Goal: Information Seeking & Learning: Find specific fact

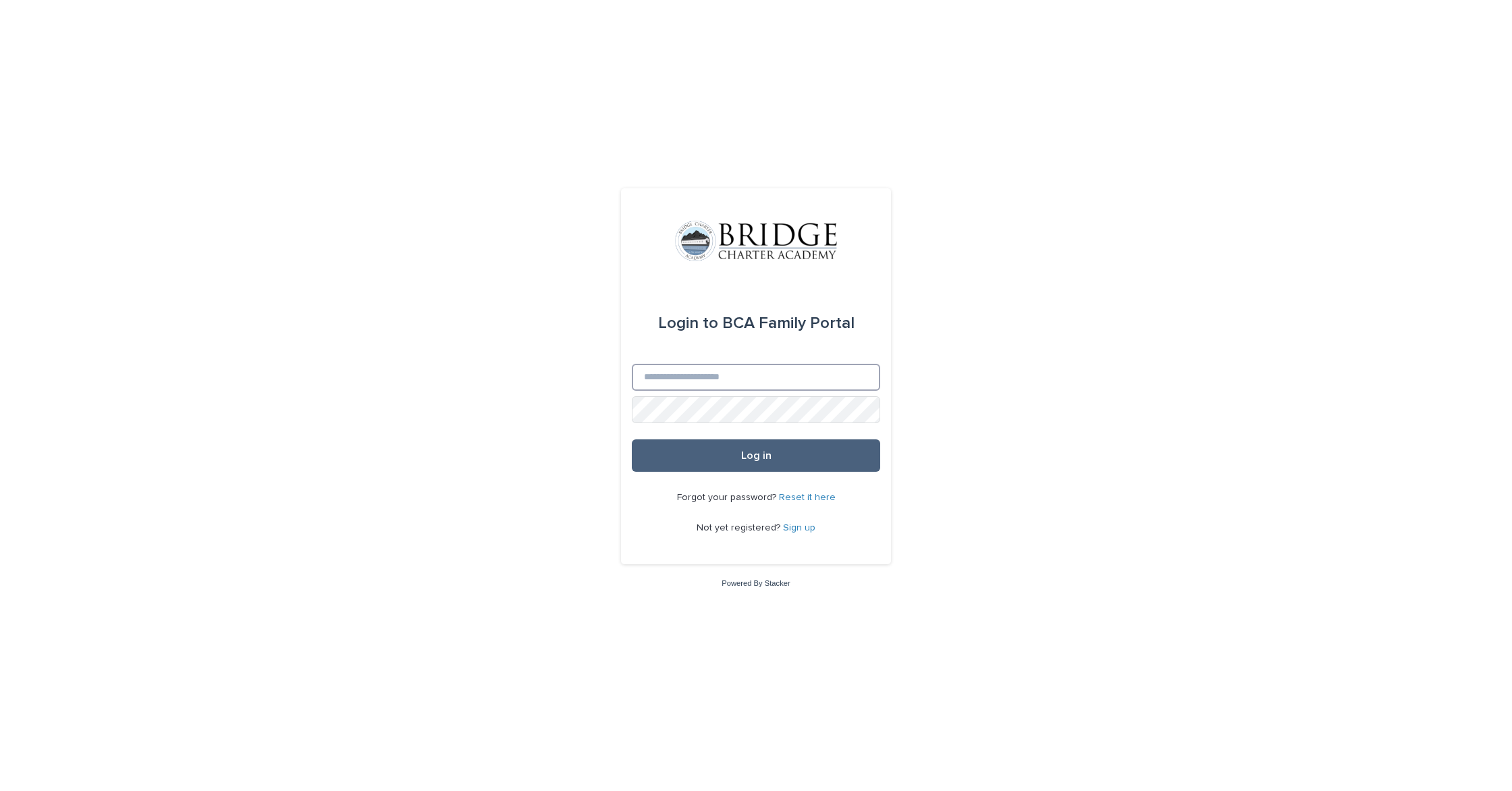
type input "**********"
click at [684, 454] on button "Log in" at bounding box center [756, 456] width 249 height 33
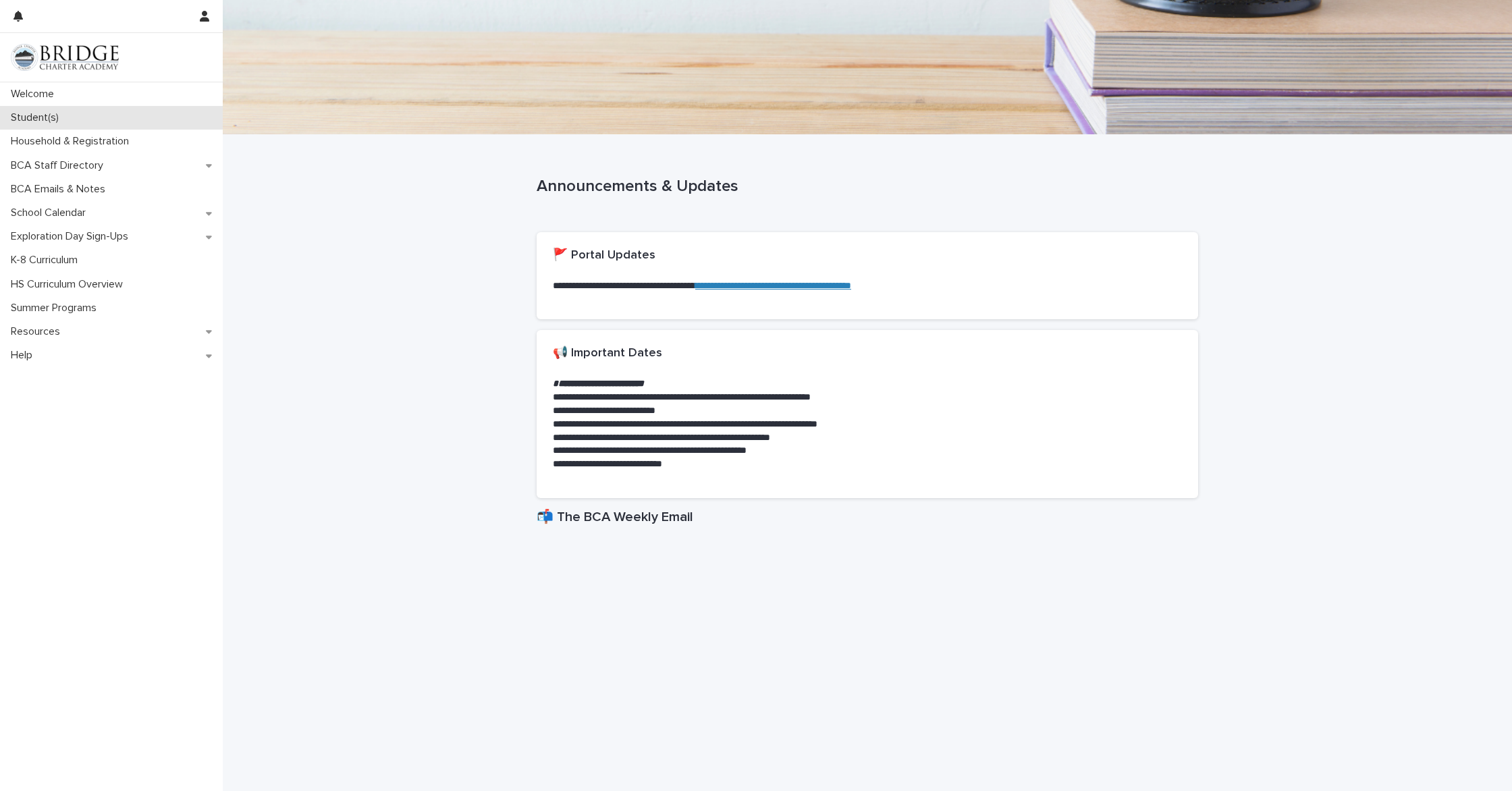
click at [44, 120] on p "Student(s)" at bounding box center [37, 117] width 64 height 13
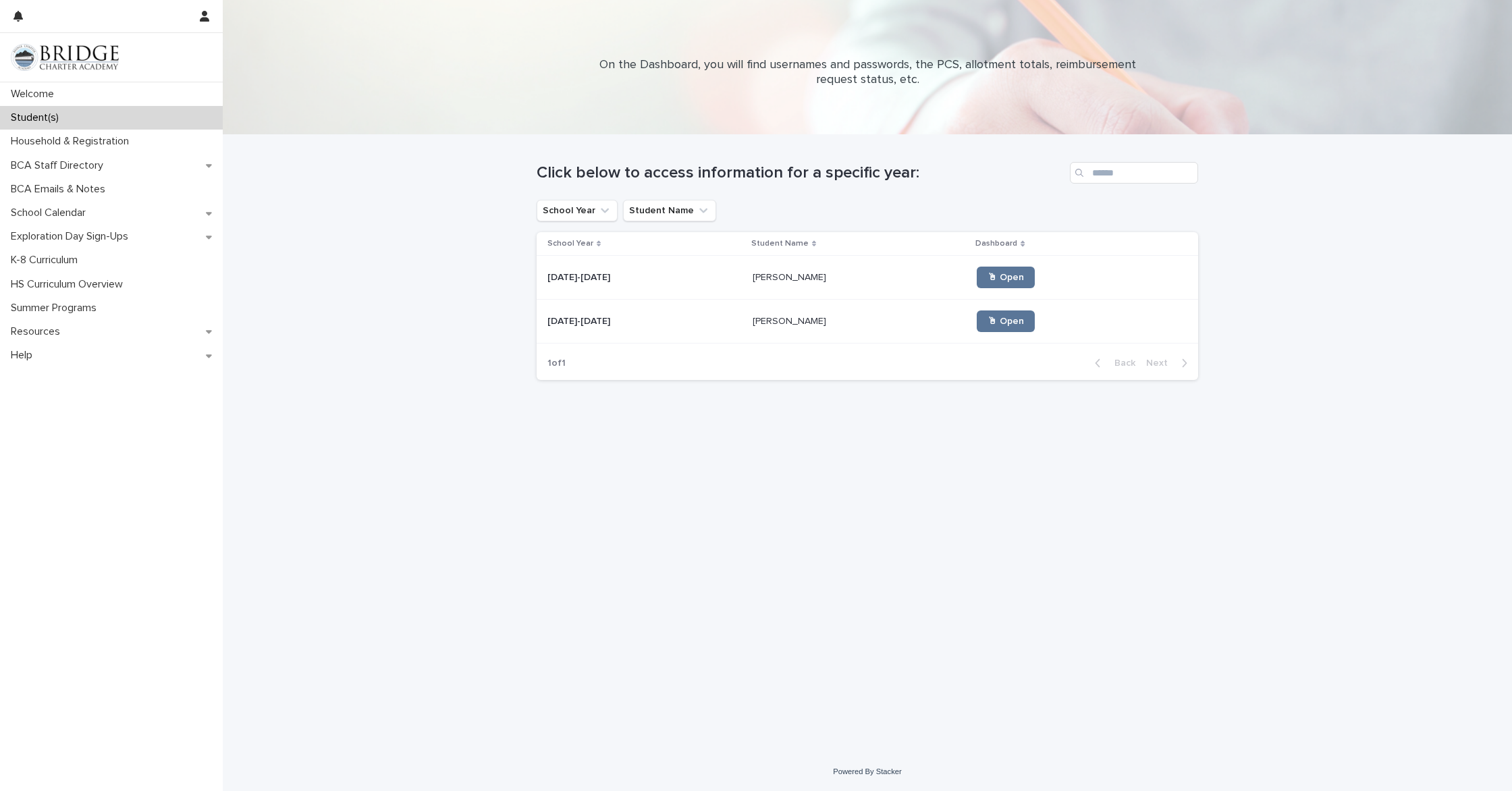
click at [834, 283] on p at bounding box center [859, 279] width 214 height 12
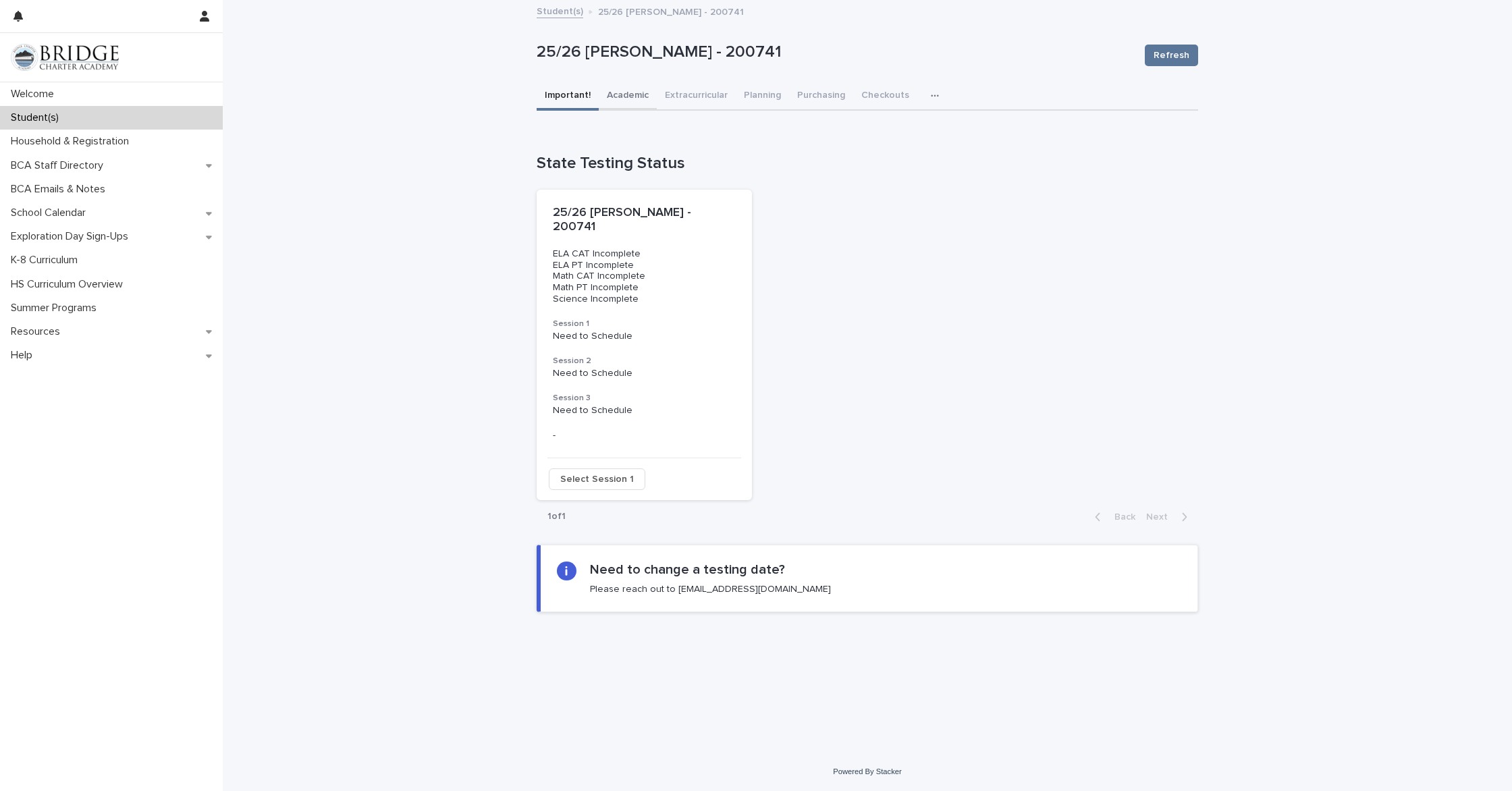
click at [630, 100] on button "Academic" at bounding box center [628, 97] width 58 height 29
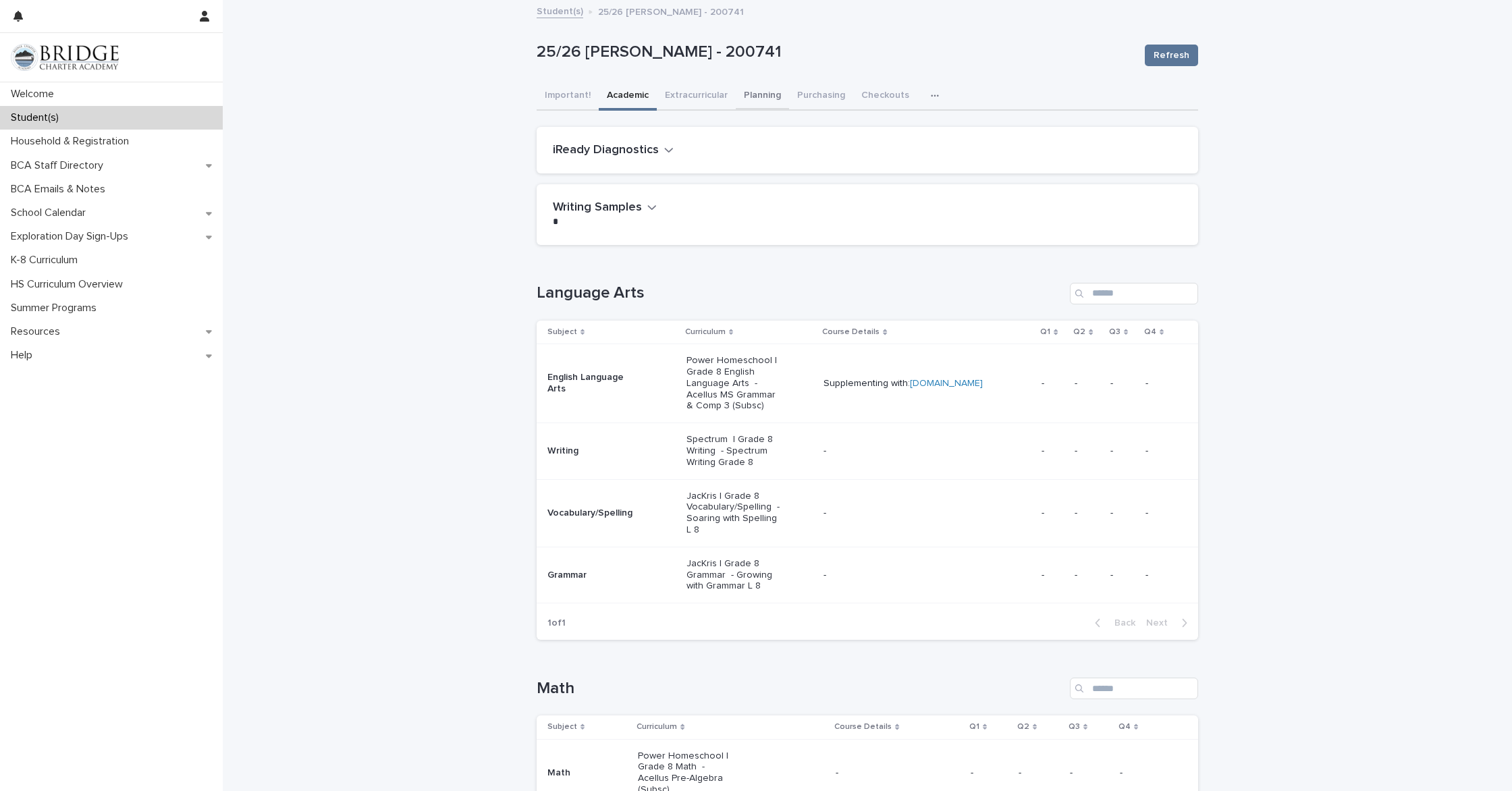
click at [759, 96] on button "Planning" at bounding box center [763, 97] width 54 height 29
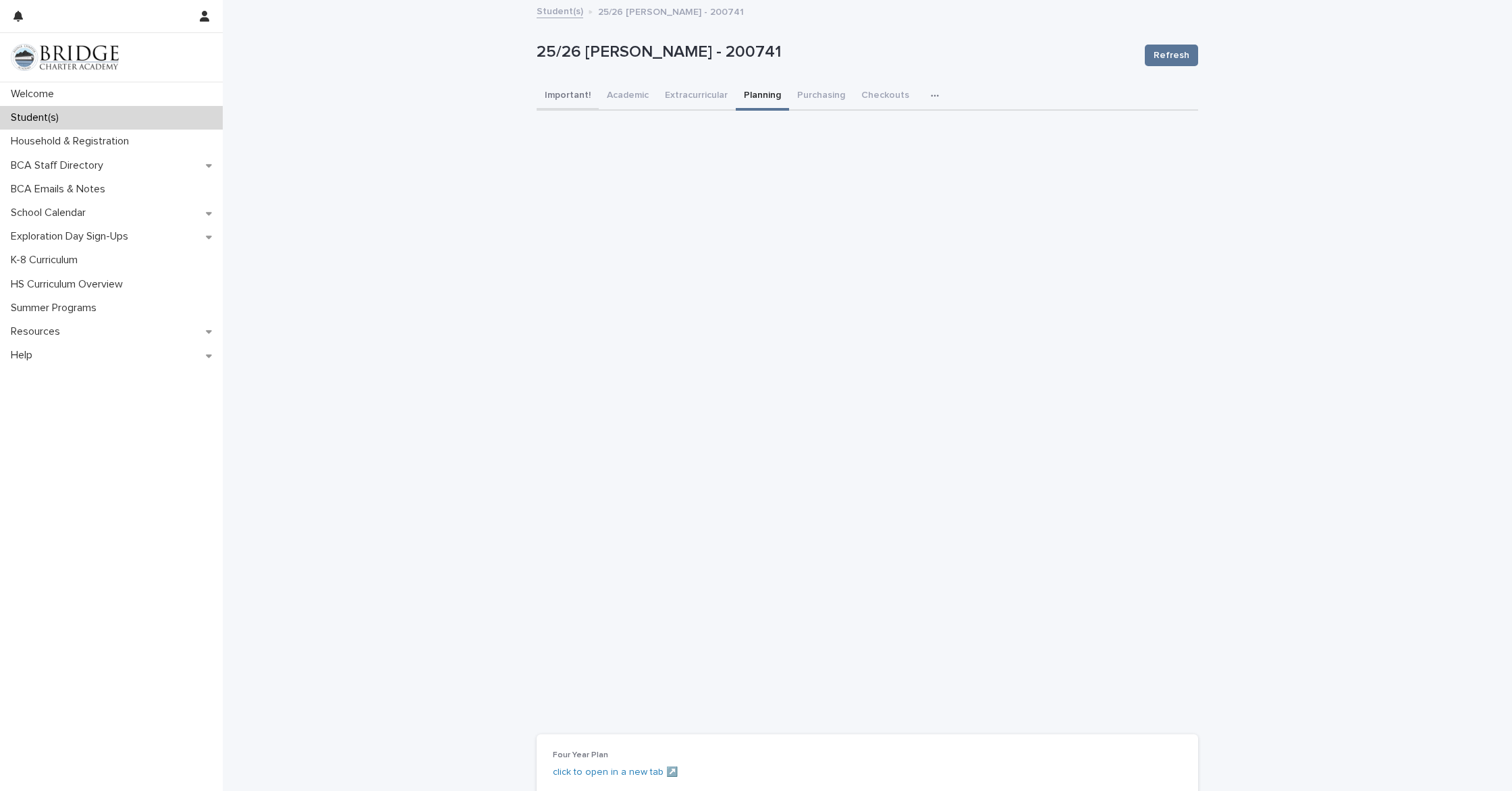
click at [573, 99] on button "Important!" at bounding box center [568, 97] width 62 height 29
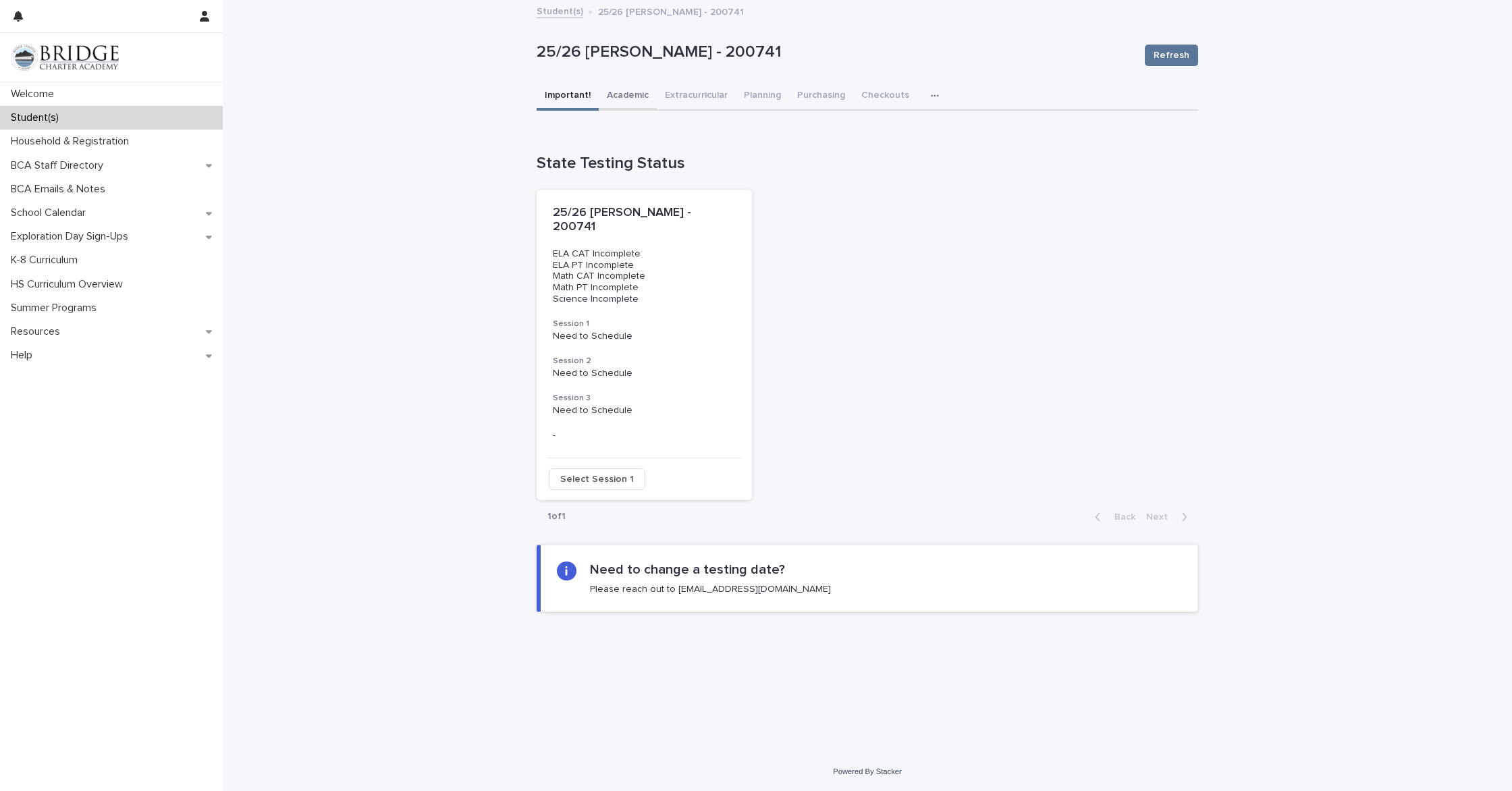
click at [632, 96] on button "Academic" at bounding box center [628, 97] width 58 height 29
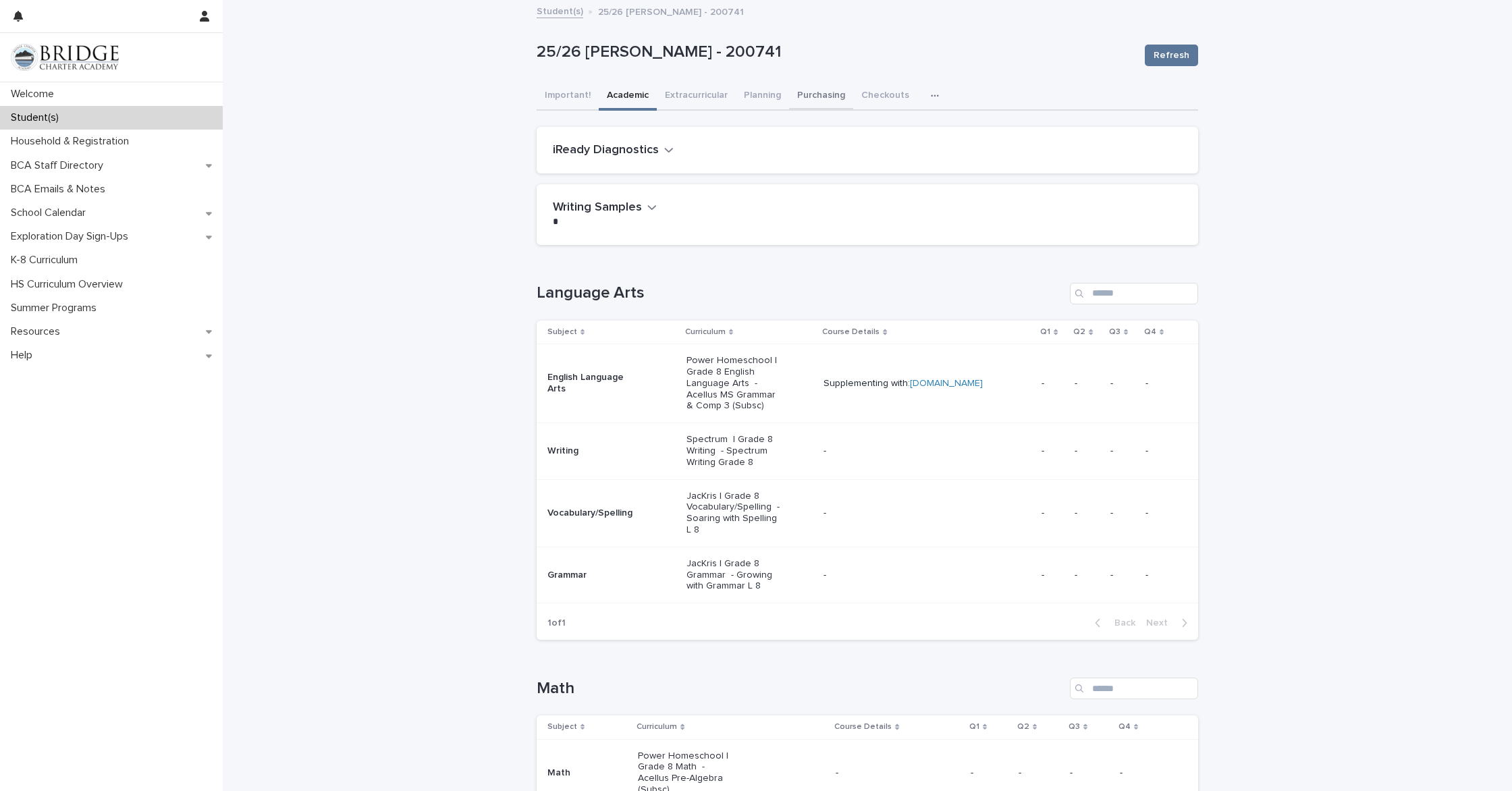
click at [814, 92] on button "Purchasing" at bounding box center [821, 97] width 64 height 29
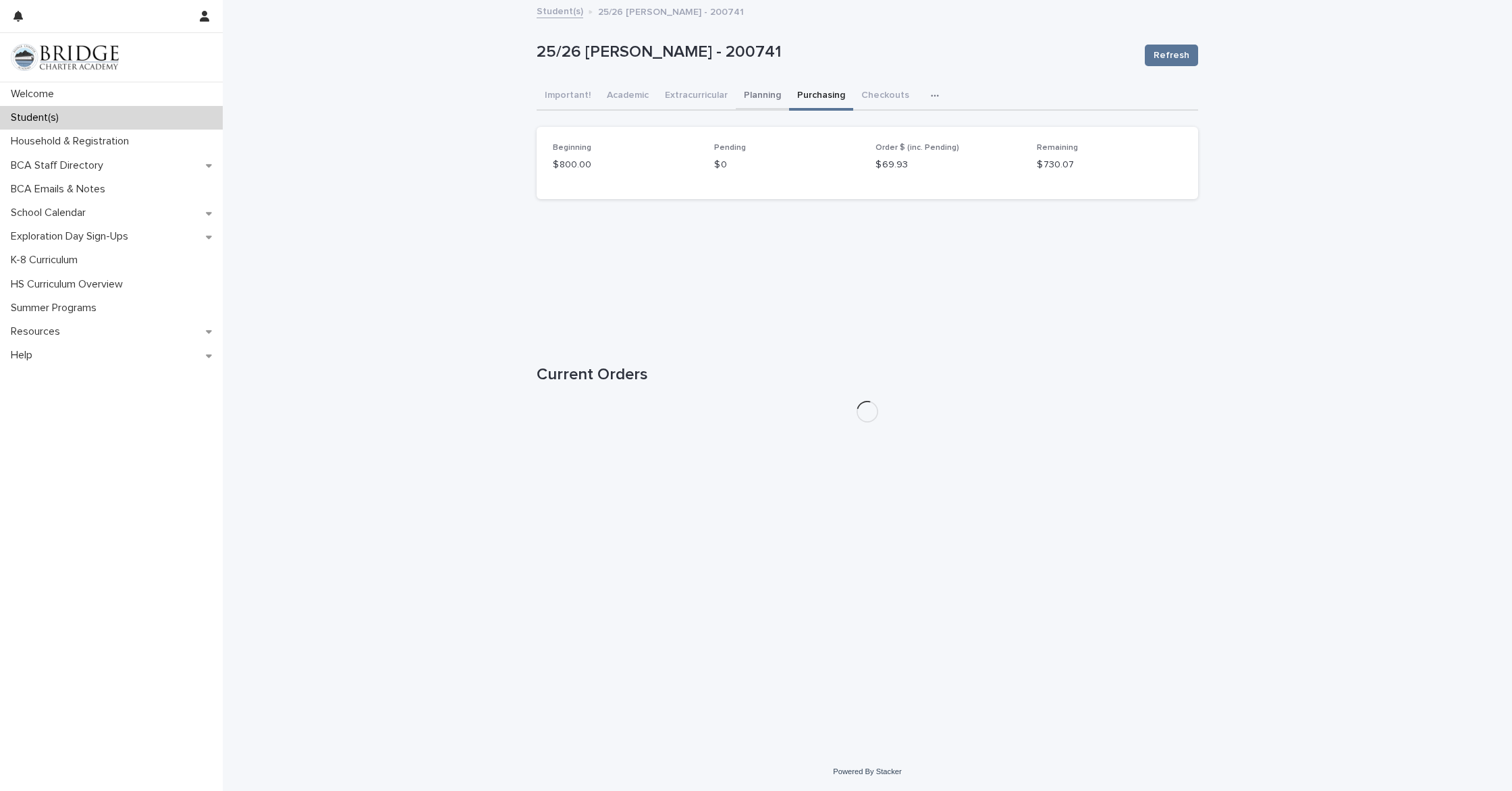
click at [758, 92] on button "Planning" at bounding box center [763, 97] width 54 height 29
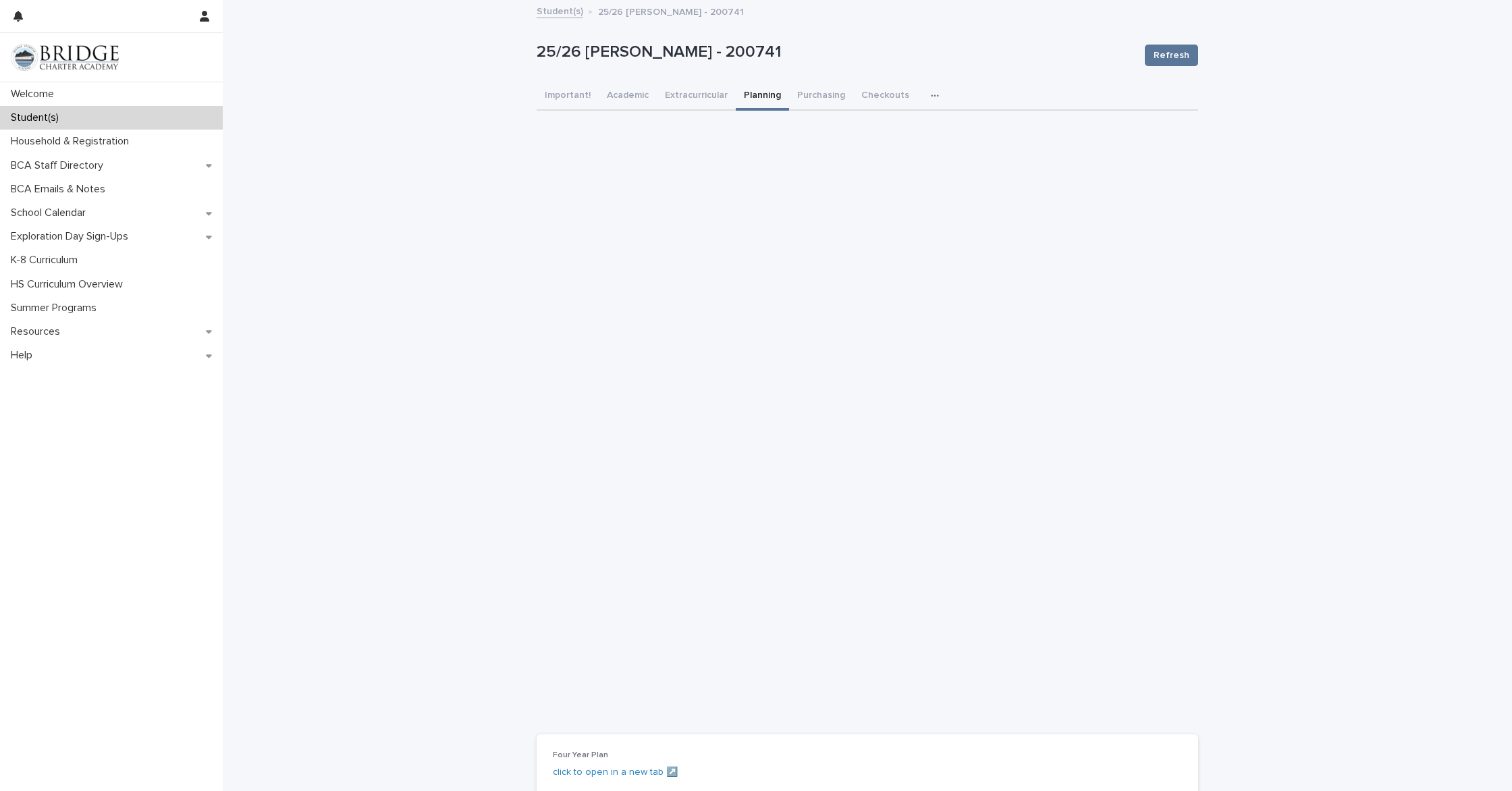
click at [931, 94] on icon "button" at bounding box center [935, 97] width 8 height 10
click at [877, 127] on span "General" at bounding box center [871, 131] width 35 height 10
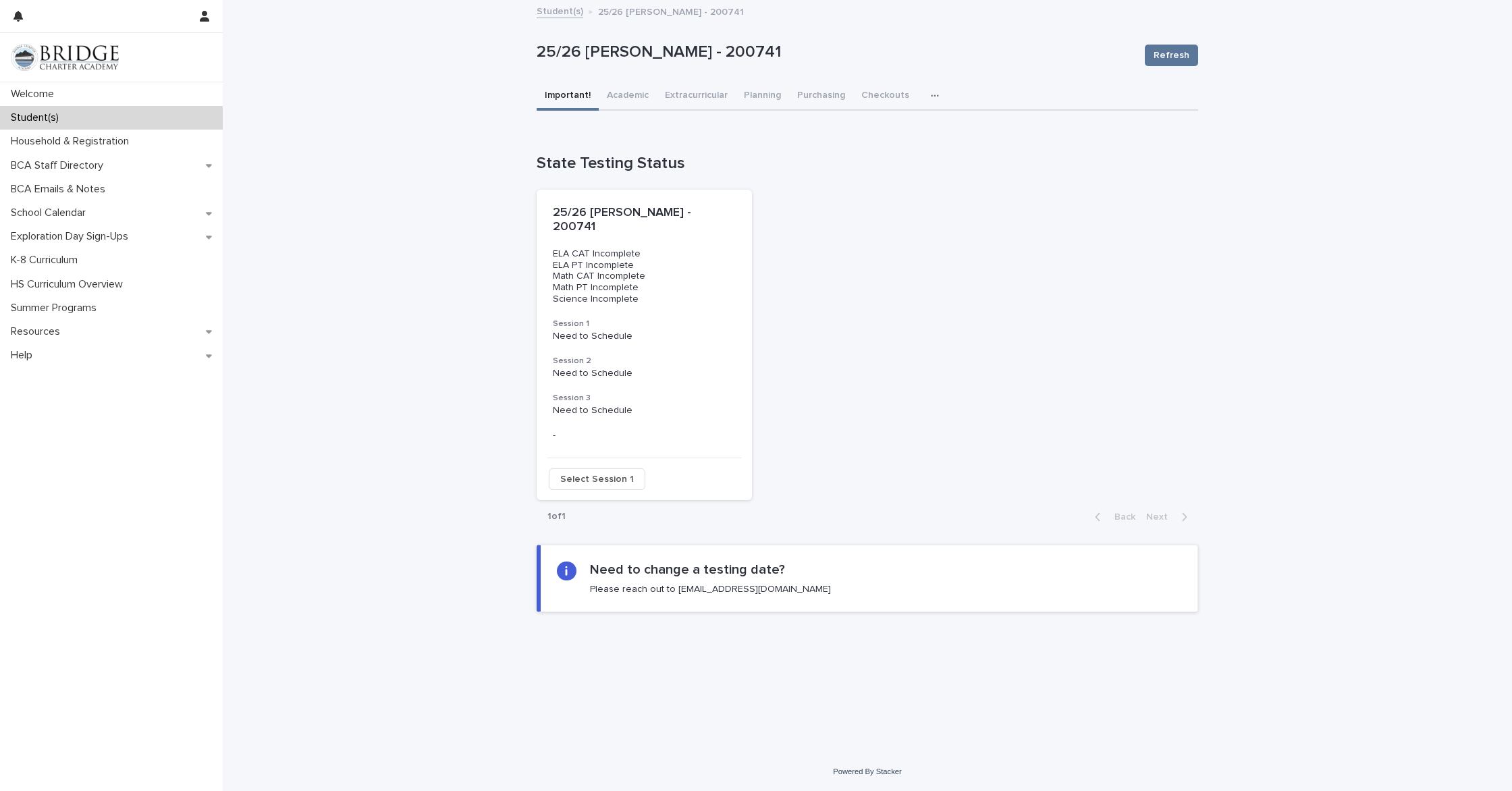
click at [560, 100] on button "Important!" at bounding box center [568, 97] width 62 height 29
click at [620, 98] on button "Academic" at bounding box center [628, 97] width 58 height 29
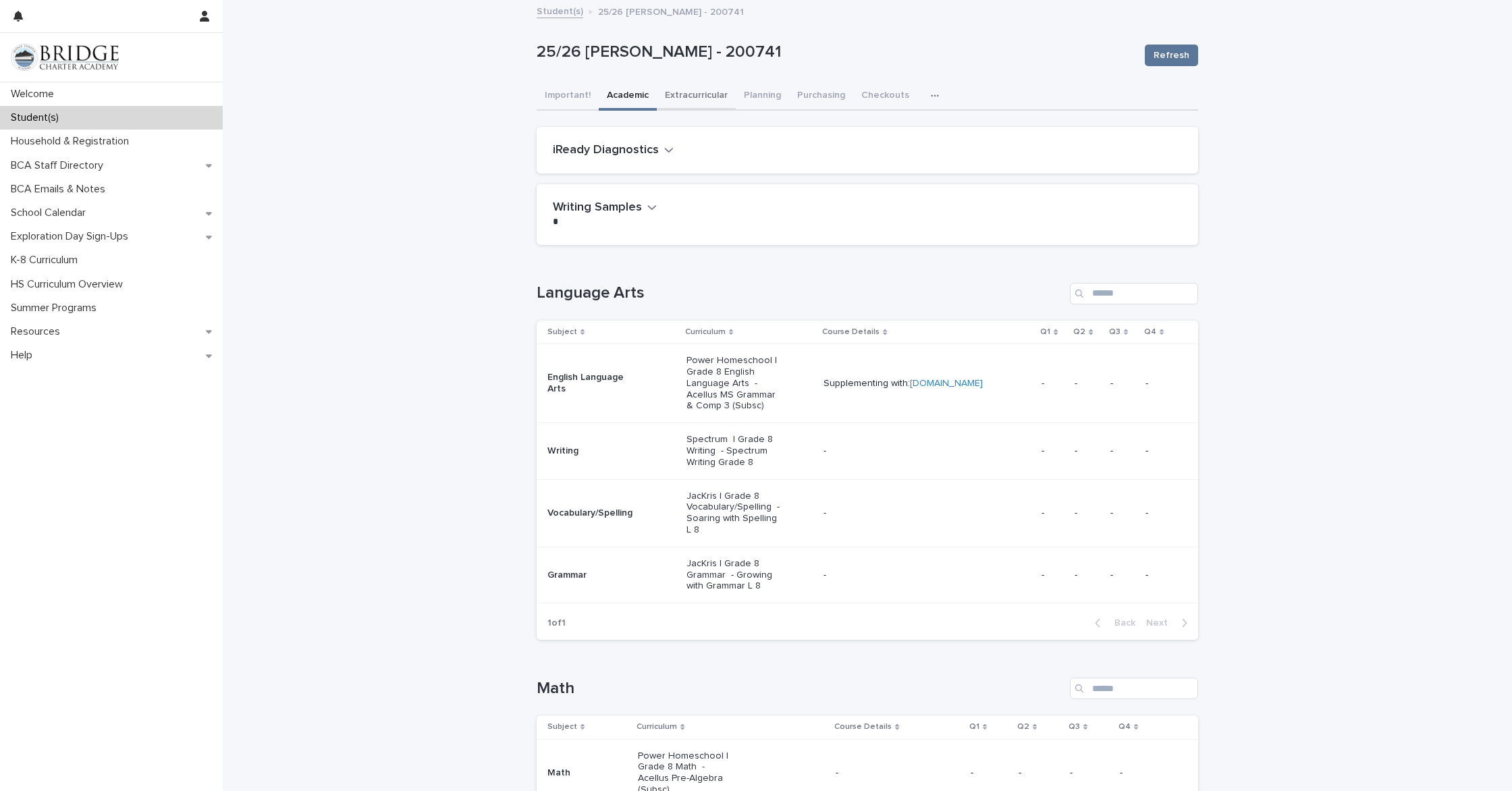
click at [679, 98] on button "Extracurricular" at bounding box center [695, 97] width 79 height 29
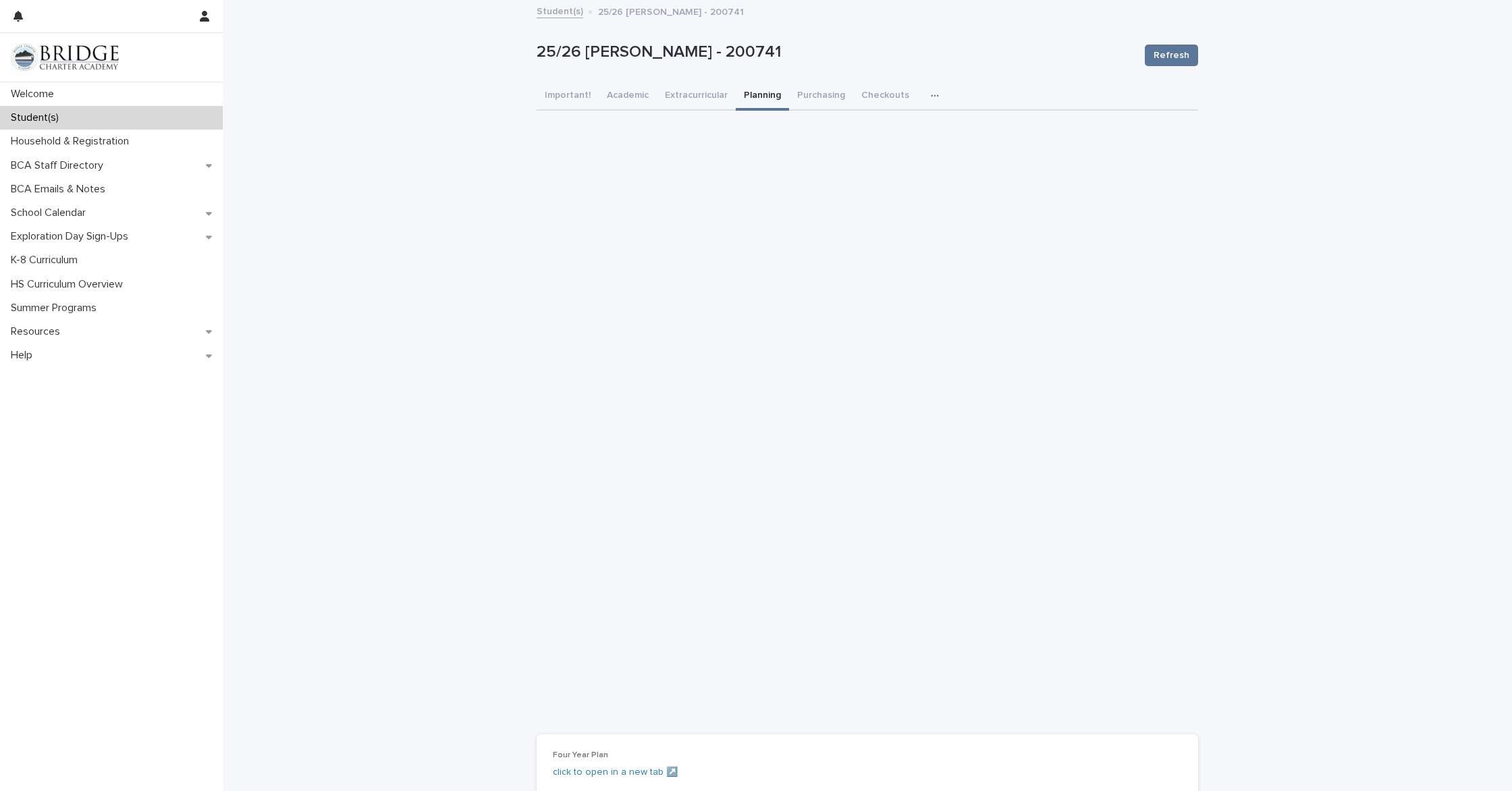
click at [756, 94] on button "Planning" at bounding box center [763, 97] width 54 height 29
click at [808, 98] on button "Purchasing" at bounding box center [821, 97] width 64 height 29
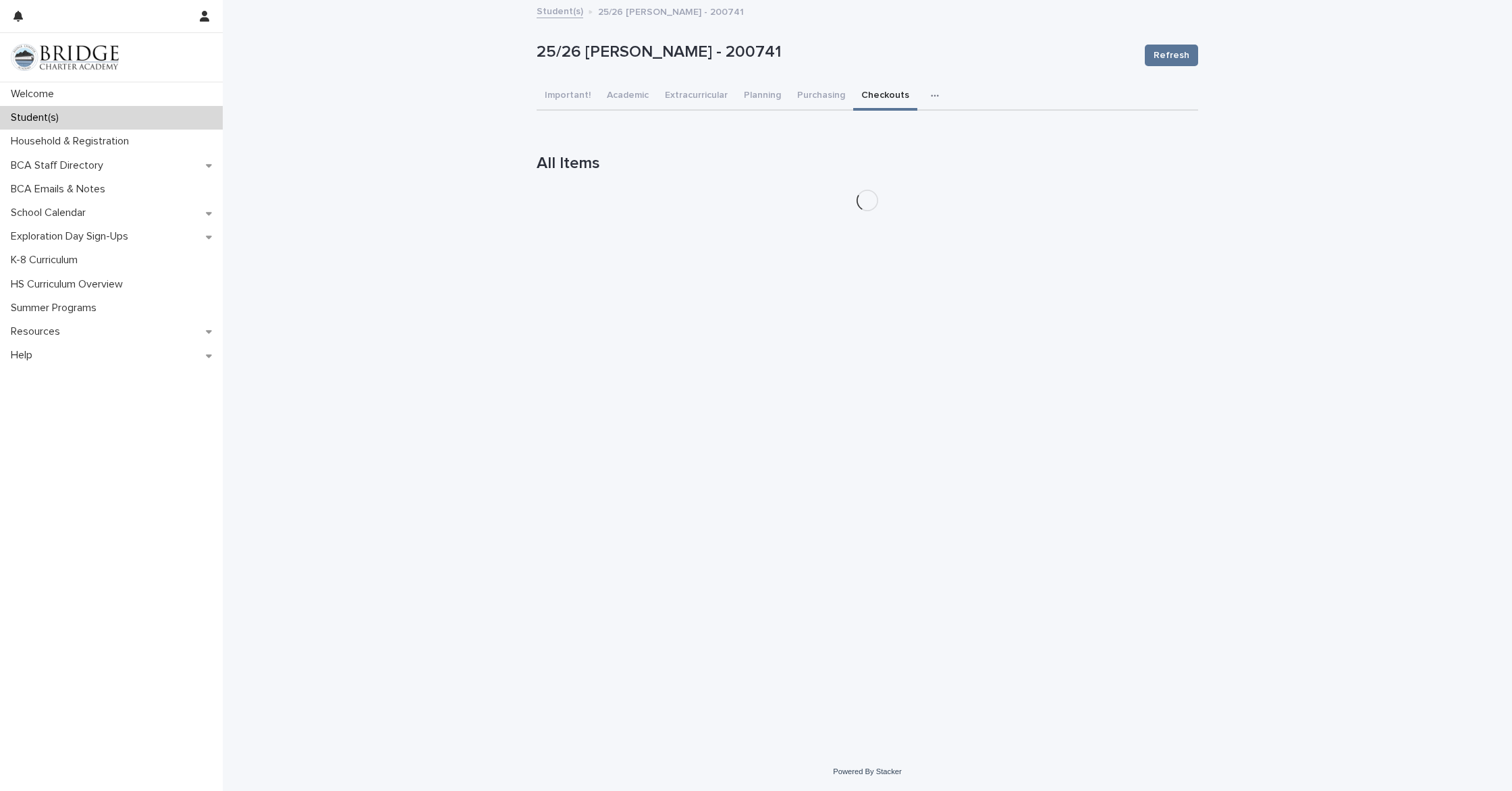
click at [858, 96] on button "Checkouts" at bounding box center [885, 97] width 64 height 29
click at [923, 94] on button "button" at bounding box center [938, 96] width 30 height 27
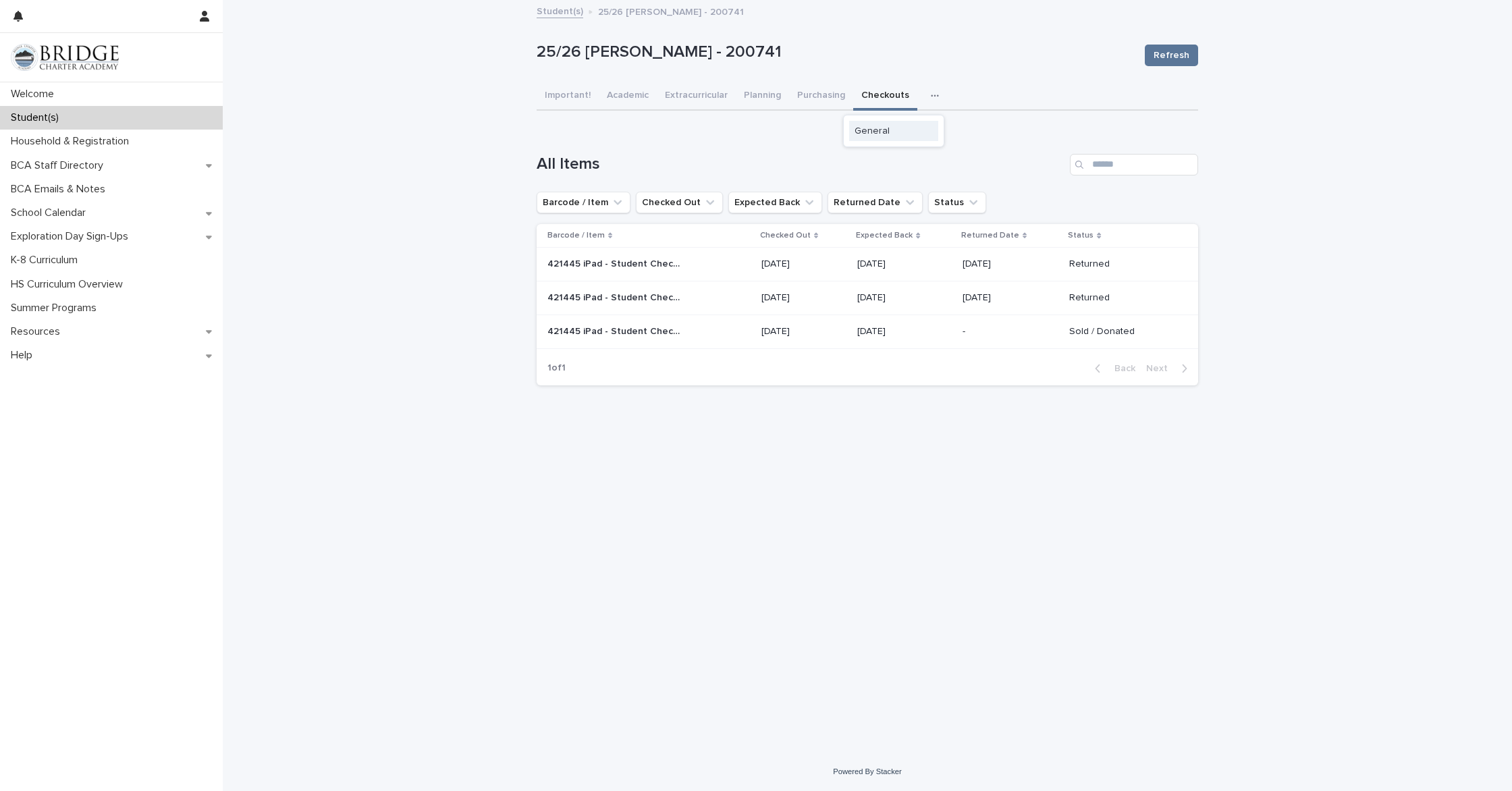
click at [858, 123] on button "General" at bounding box center [894, 130] width 90 height 20
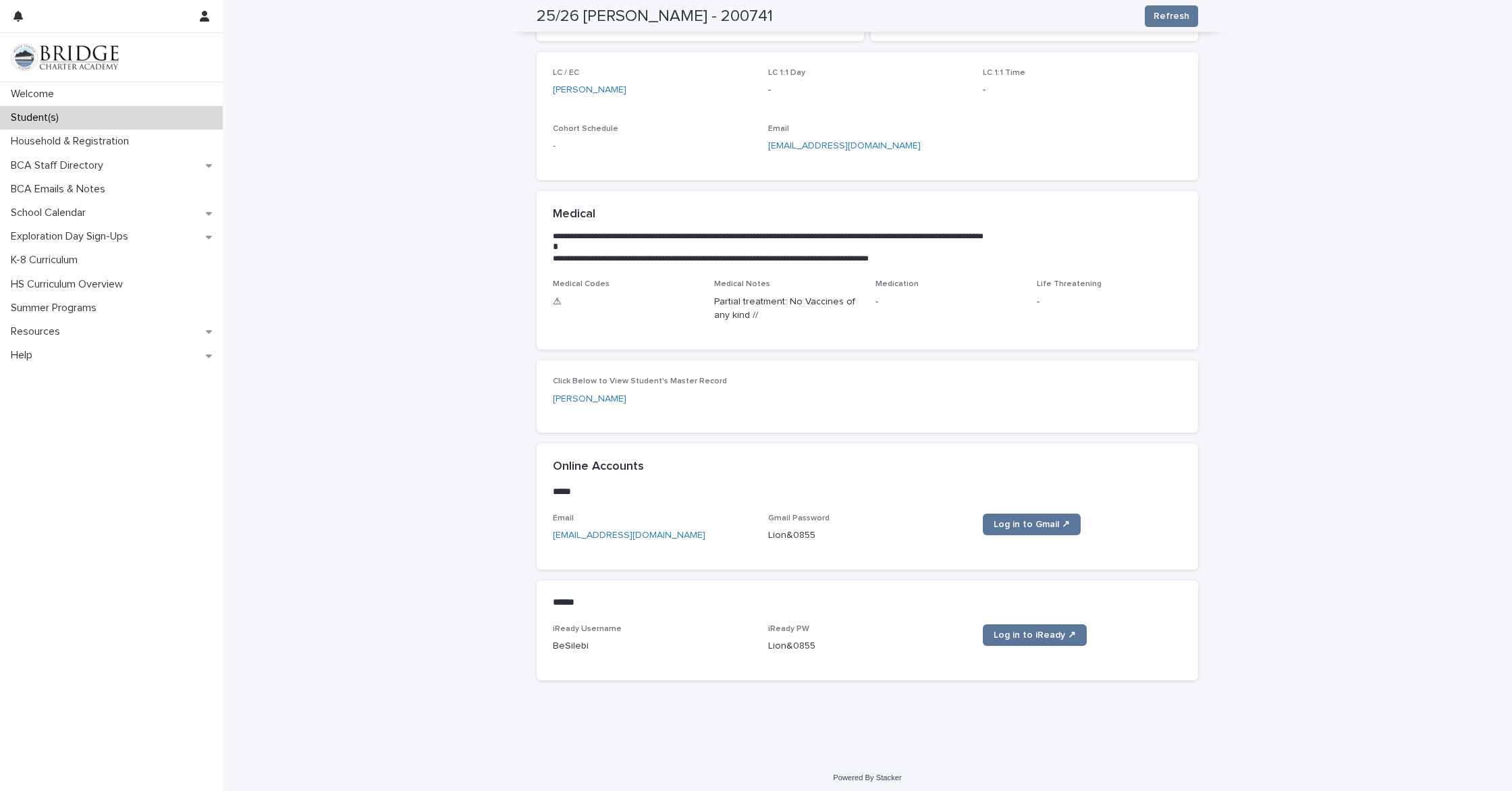
scroll to position [232, 0]
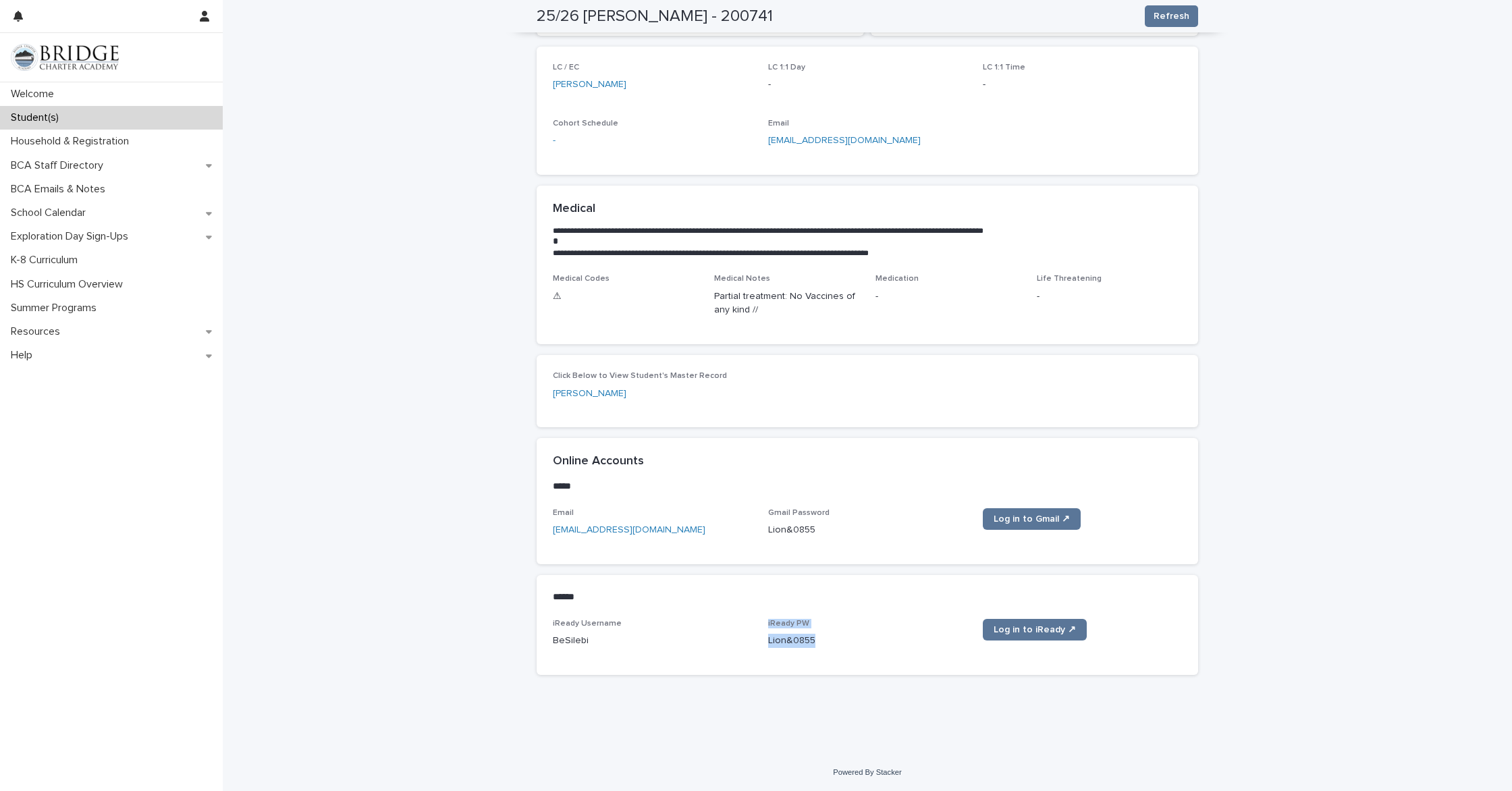
drag, startPoint x: 816, startPoint y: 638, endPoint x: 758, endPoint y: 640, distance: 58.0
click at [758, 640] on div "iReady Username BeSilebi iReady PW [SECURITY_DATA] Log in to iReady ↗" at bounding box center [867, 639] width 630 height 40
click at [764, 639] on div "iReady Username BeSilebi iReady PW [SECURITY_DATA] Log in to iReady ↗" at bounding box center [867, 639] width 630 height 40
drag, startPoint x: 824, startPoint y: 640, endPoint x: 768, endPoint y: 640, distance: 56.0
click at [767, 640] on div "iReady Username BeSilebi iReady PW [SECURITY_DATA] Log in to iReady ↗" at bounding box center [867, 639] width 630 height 40
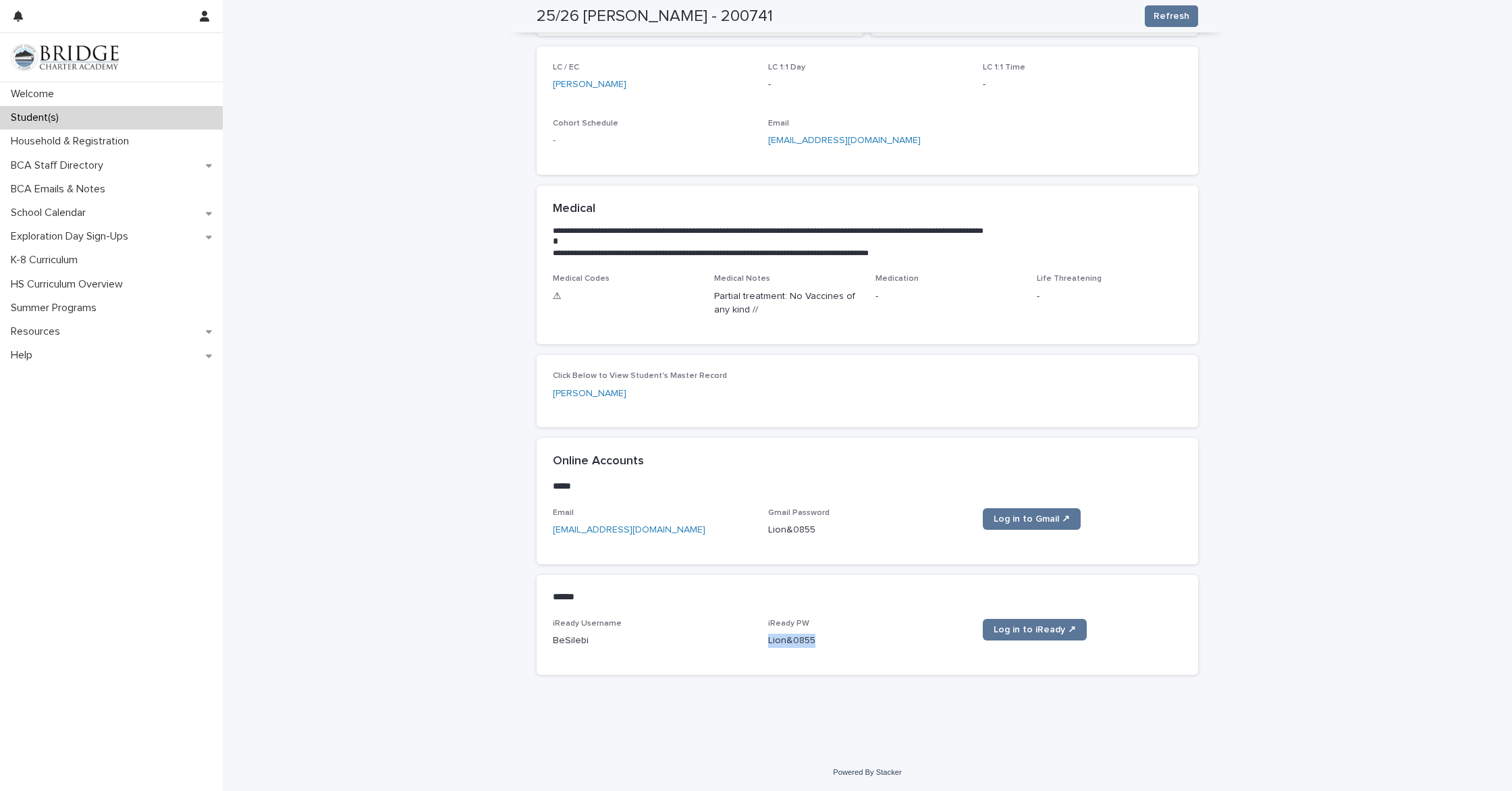
copy p "Lion&0855"
click at [1012, 632] on span "Log in to iReady ↗" at bounding box center [1035, 630] width 83 height 10
drag, startPoint x: 602, startPoint y: 642, endPoint x: 532, endPoint y: 634, distance: 70.5
click at [532, 634] on div "**********" at bounding box center [867, 245] width 675 height 951
copy p "BeSilebi"
